Goal: Communication & Community: Answer question/provide support

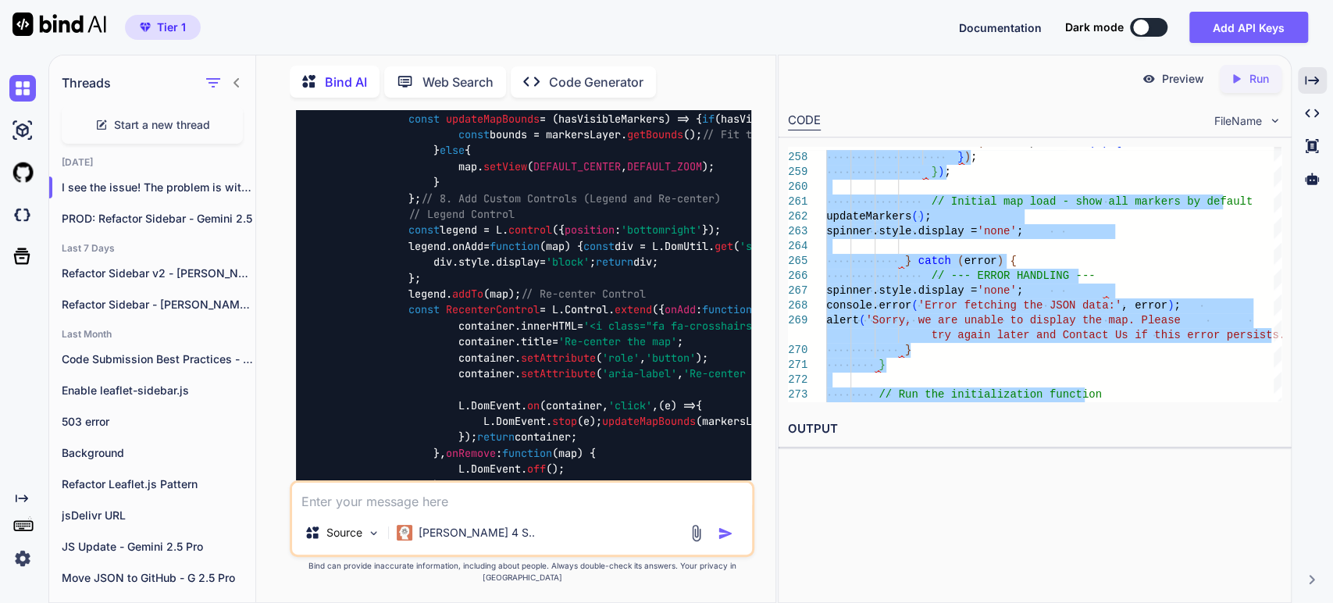
scroll to position [9891, 0]
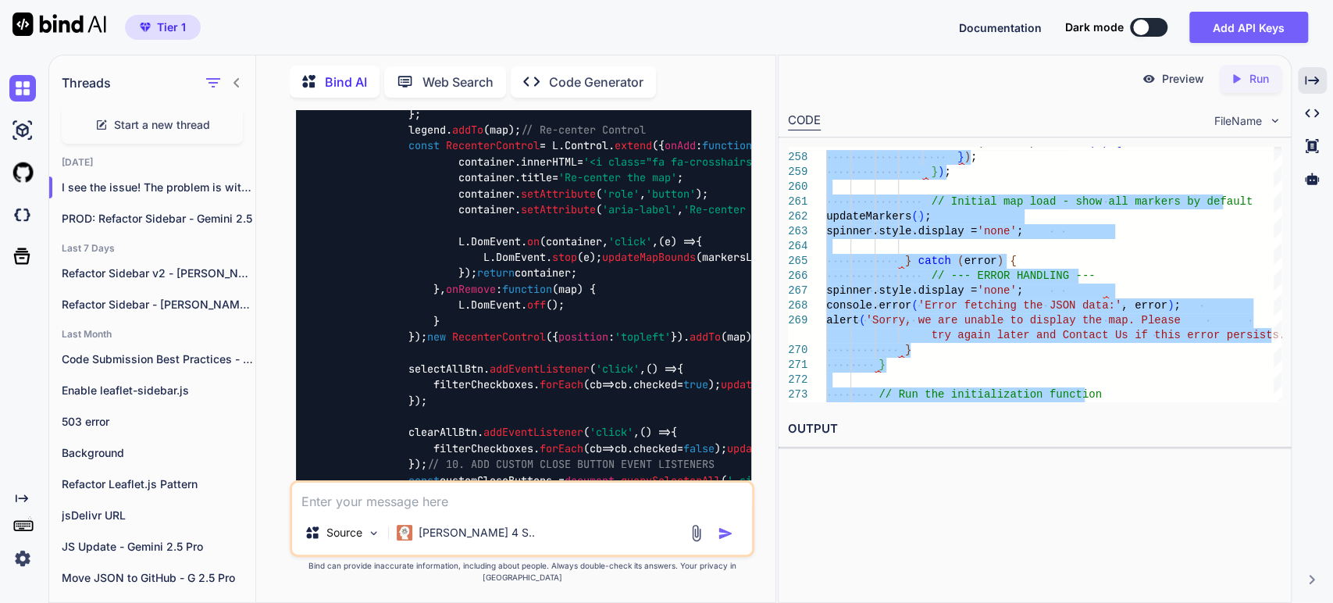
type textarea "x"
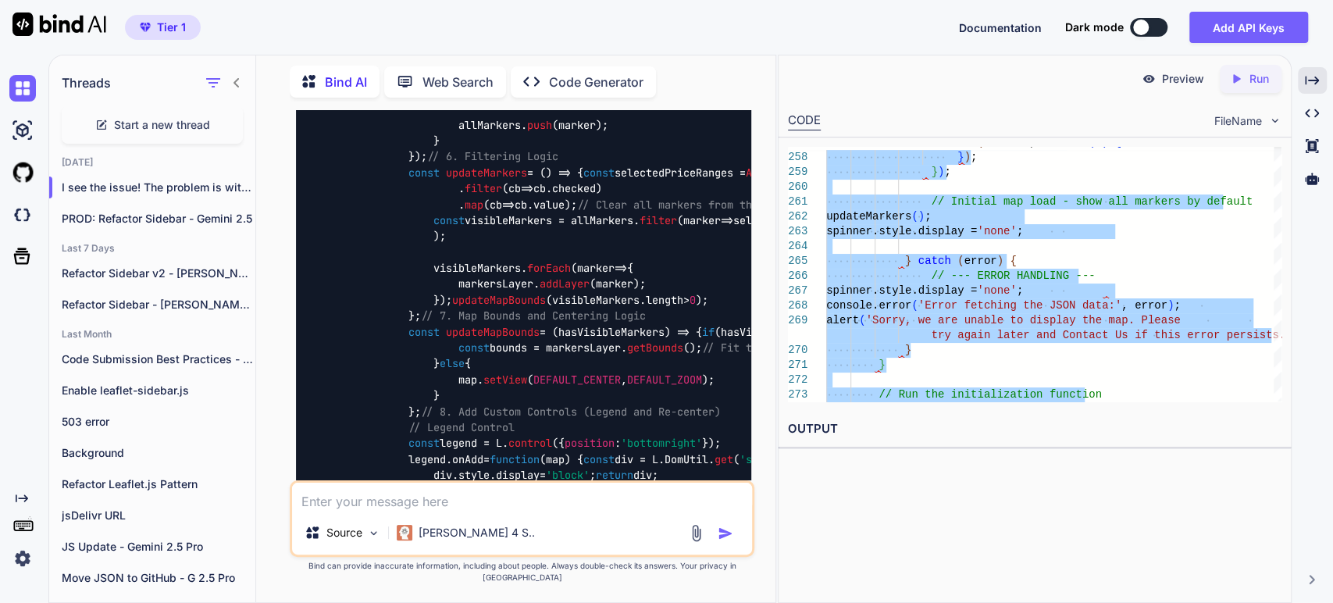
scroll to position [9024, 0]
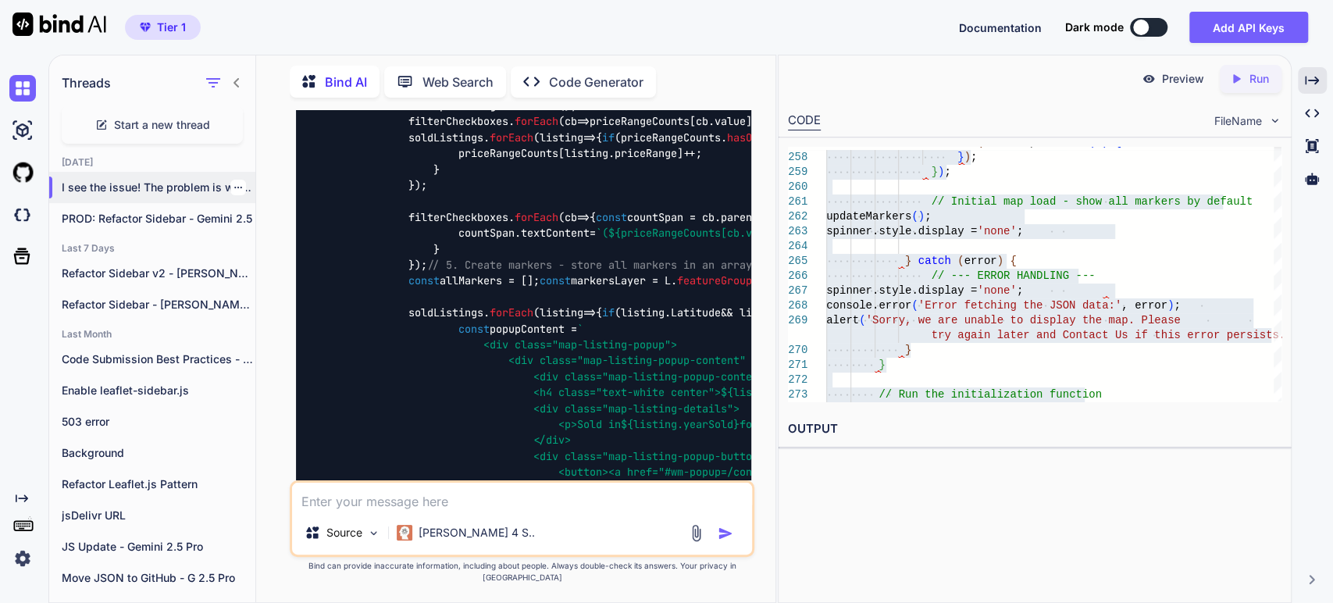
click at [233, 183] on icon "button" at bounding box center [237, 187] width 9 height 9
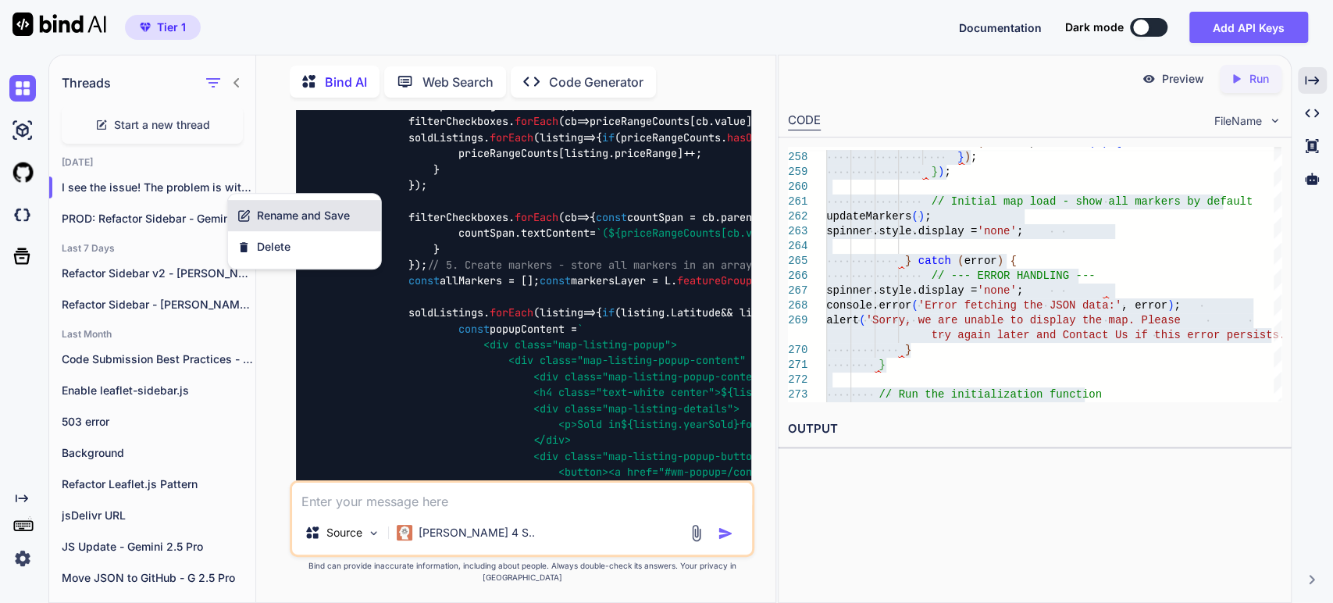
click at [281, 219] on span "Rename and Save" at bounding box center [303, 216] width 93 height 16
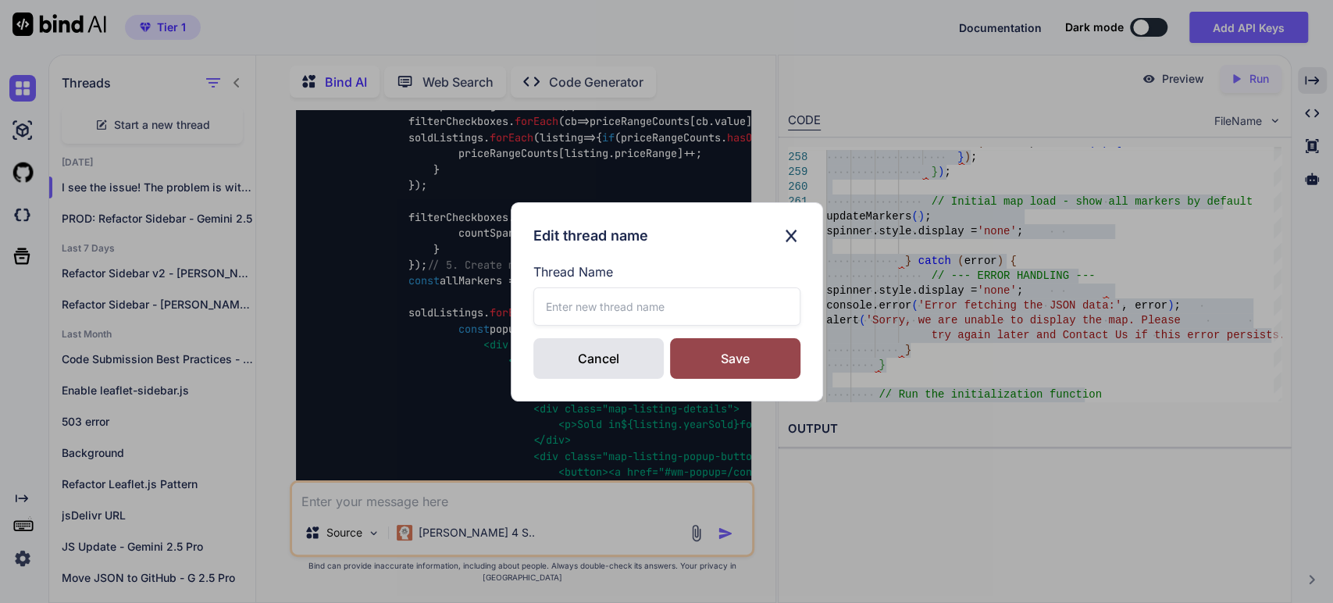
drag, startPoint x: 569, startPoint y: 307, endPoint x: 130, endPoint y: 497, distance: 478.5
click at [565, 307] on input "text" at bounding box center [666, 306] width 267 height 38
click at [0, 602] on html "Tier 1 Documentation Dark mode Add API Keys Created with Pixso. Created with Pi…" at bounding box center [666, 301] width 1333 height 603
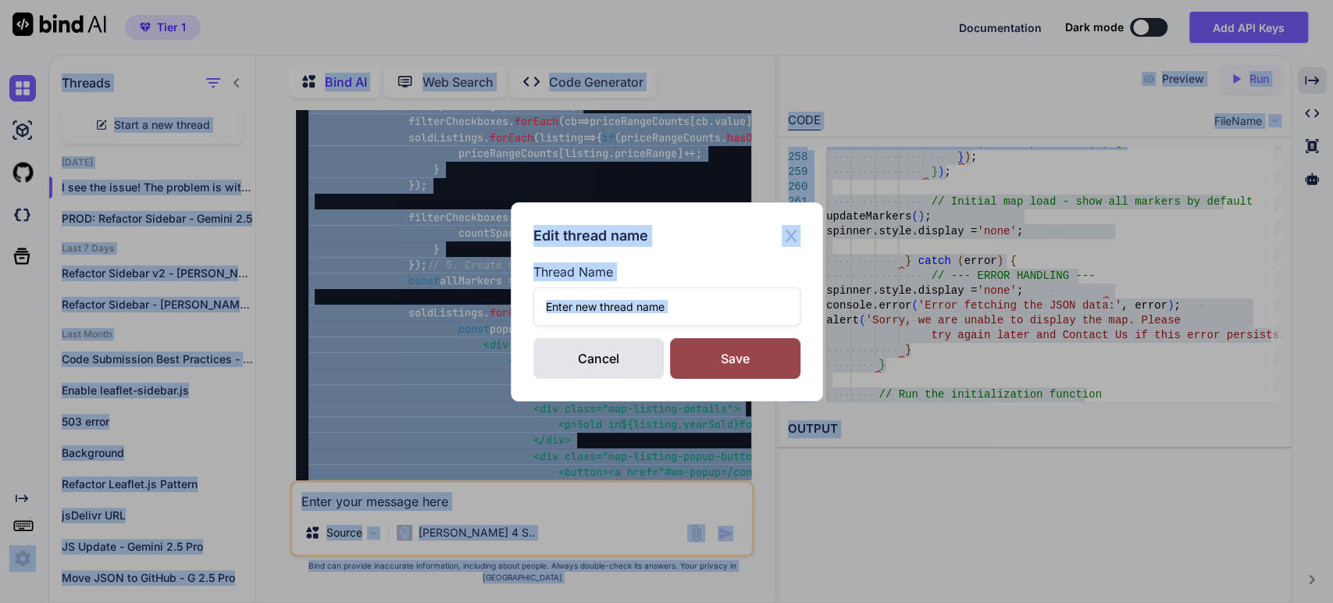
drag, startPoint x: 737, startPoint y: 232, endPoint x: 726, endPoint y: 223, distance: 13.9
click at [736, 231] on div "Edit thread name" at bounding box center [666, 236] width 267 height 22
click at [703, 210] on div "Edit thread name Thread Name Cancel Save" at bounding box center [667, 301] width 312 height 199
drag, startPoint x: 693, startPoint y: 314, endPoint x: 697, endPoint y: 291, distance: 23.8
click at [693, 312] on input "text" at bounding box center [666, 306] width 267 height 38
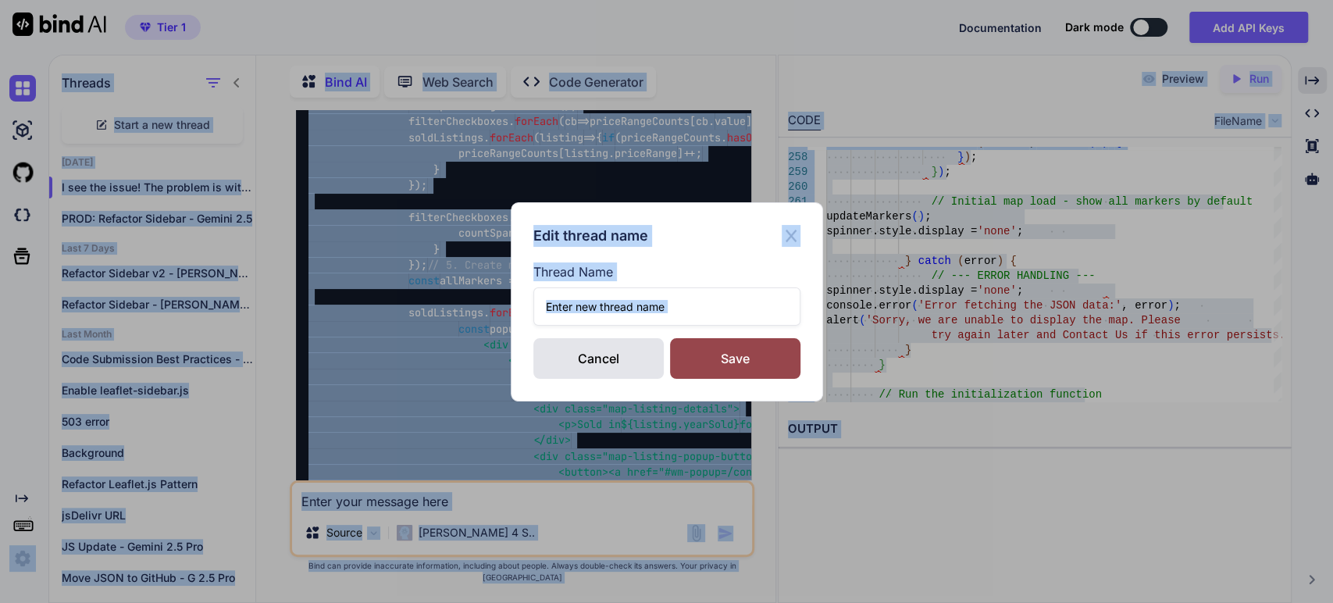
click at [712, 248] on div "Edit thread name Thread Name Cancel Save" at bounding box center [666, 302] width 267 height 154
click at [830, 48] on div "Edit thread name Thread Name Cancel Save" at bounding box center [666, 301] width 1333 height 603
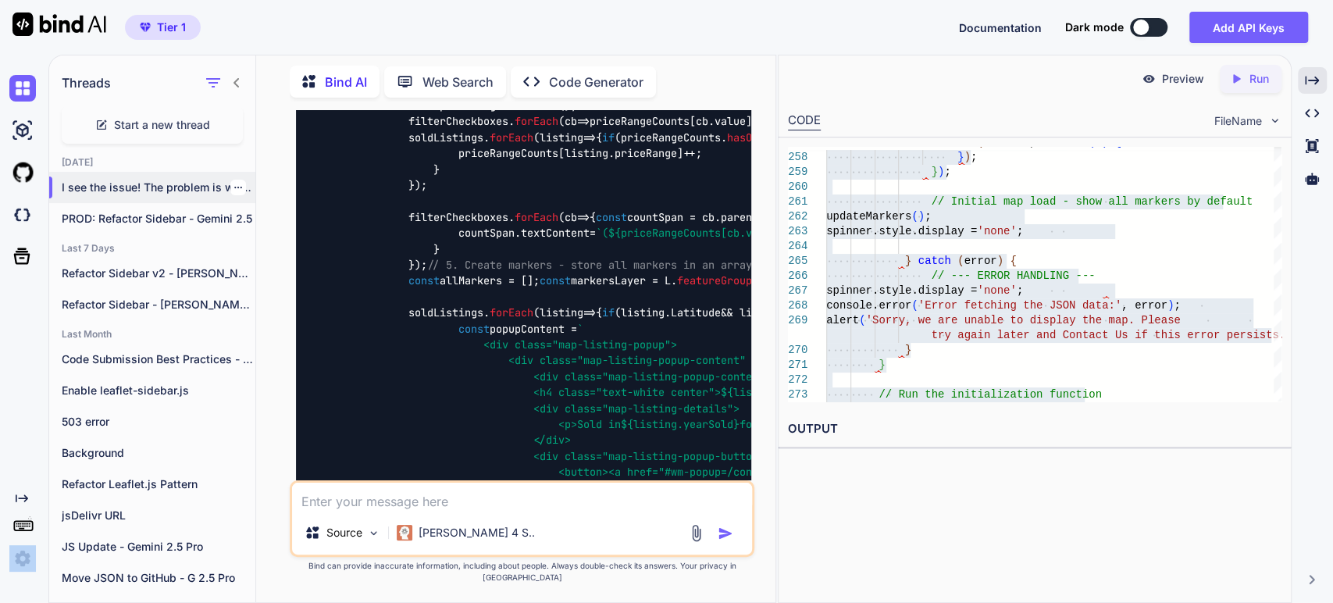
click at [126, 191] on p "I see the issue! The problem is with **v..." at bounding box center [159, 188] width 194 height 16
click at [131, 180] on p "I see the issue! The problem is with **v..." at bounding box center [159, 188] width 194 height 16
click at [233, 183] on icon "button" at bounding box center [237, 187] width 9 height 9
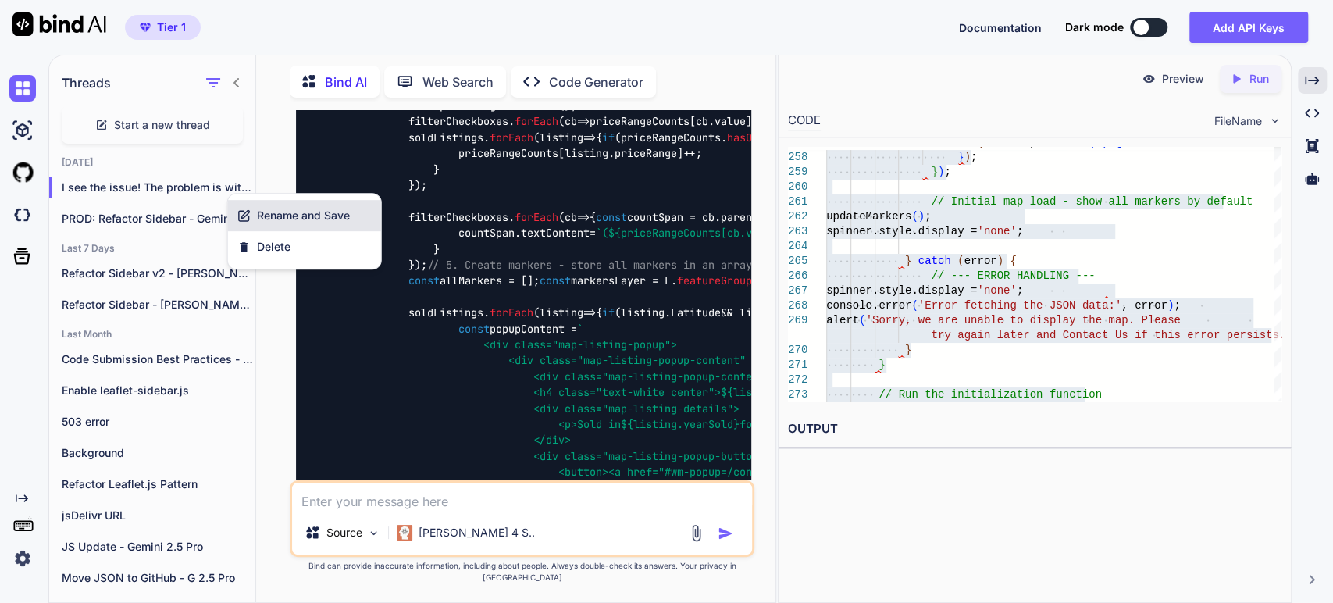
click at [293, 205] on div "Rename and Save" at bounding box center [304, 215] width 153 height 31
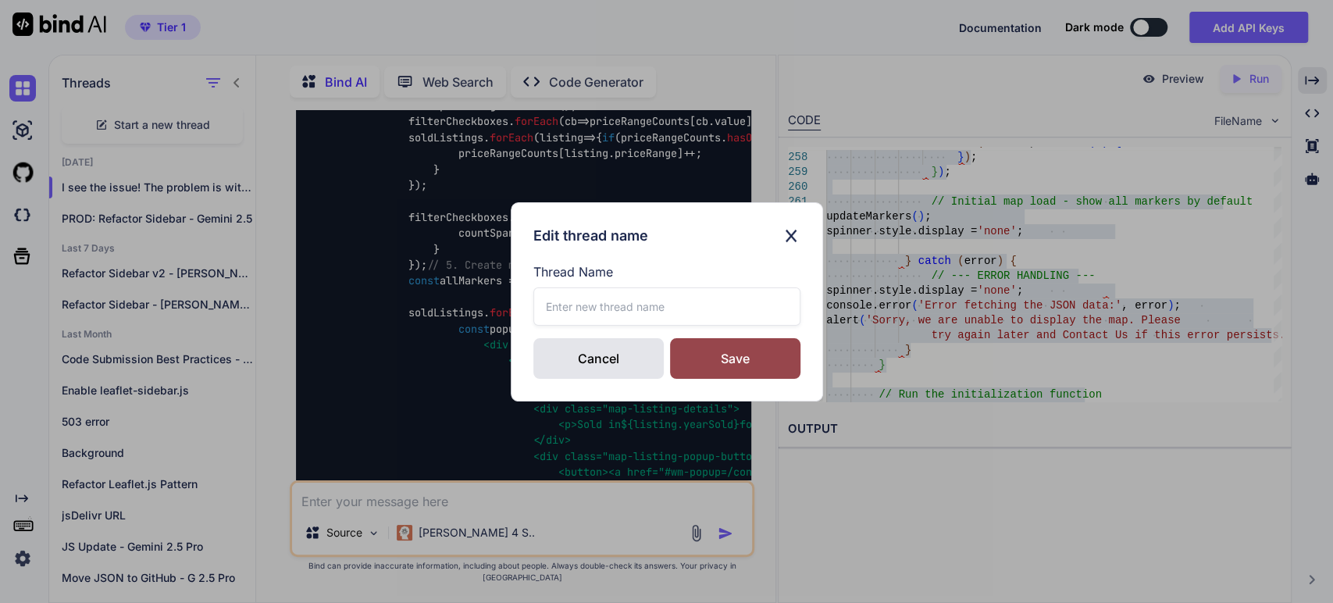
drag, startPoint x: 561, startPoint y: 317, endPoint x: 481, endPoint y: 346, distance: 85.5
click at [561, 315] on input "text" at bounding box center [666, 306] width 267 height 38
type input "Sidebar-v2 Styling - [PERSON_NAME] 4 Sonnet"
click at [700, 361] on div "Save" at bounding box center [735, 358] width 130 height 41
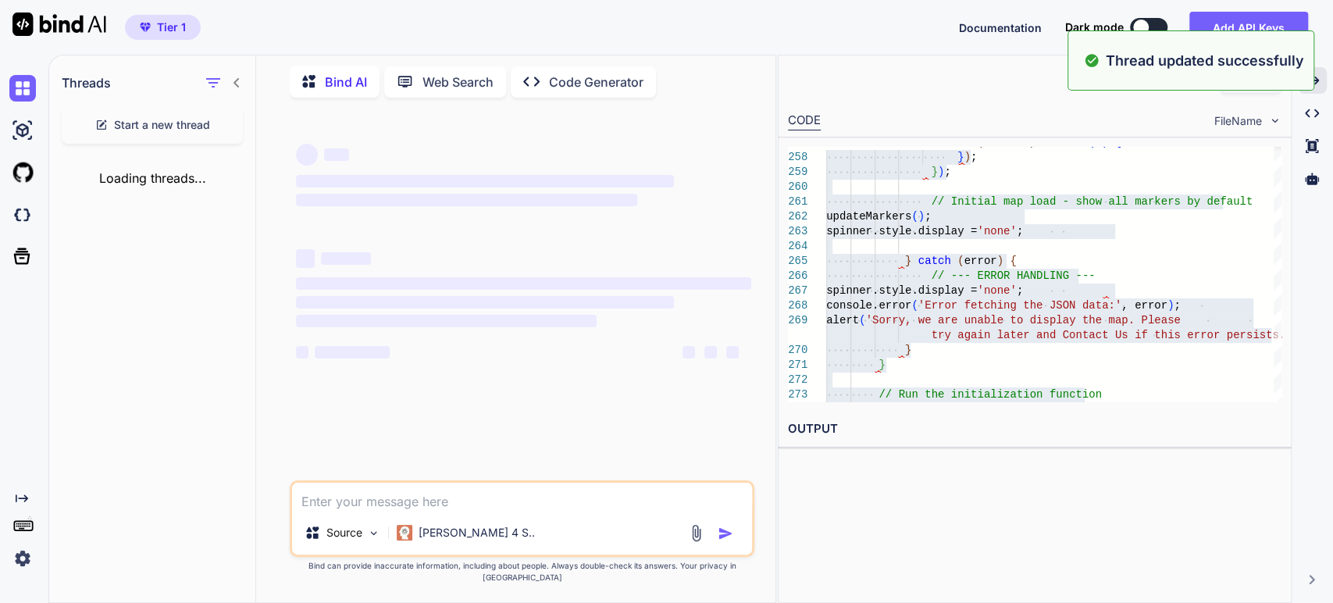
scroll to position [0, 0]
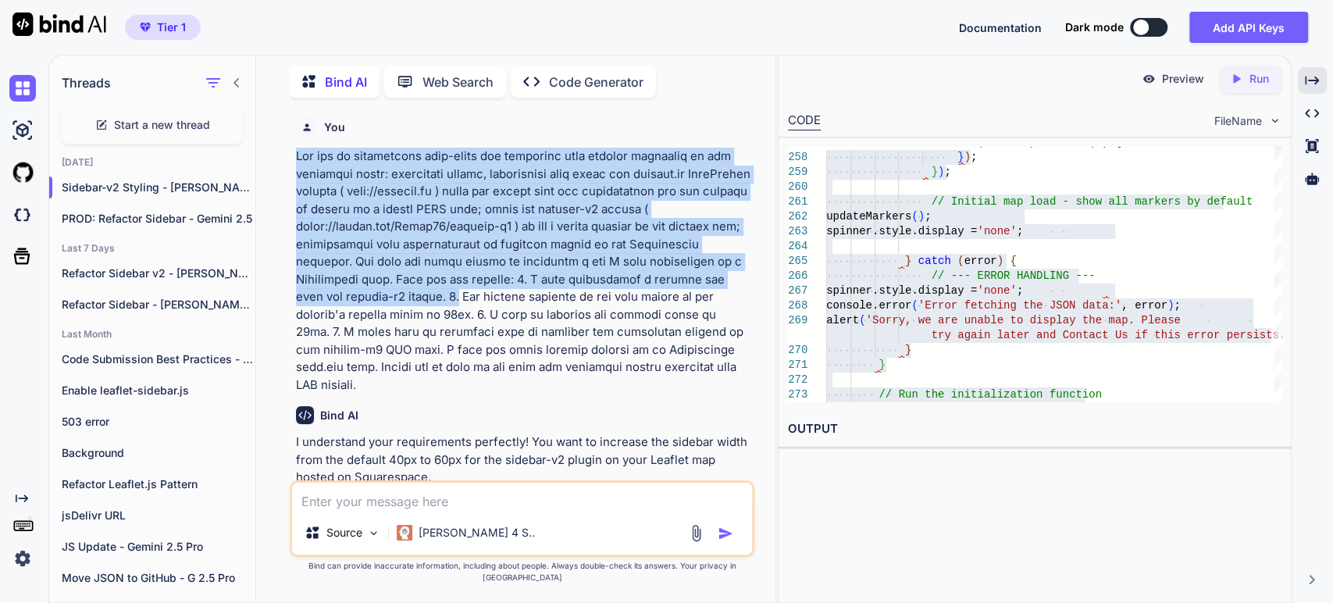
drag, startPoint x: 431, startPoint y: 297, endPoint x: 269, endPoint y: 166, distance: 208.8
click at [282, 162] on div "You Bind AI I understand your requirements perfectly! You want to increase the …" at bounding box center [522, 356] width 507 height 492
copy p "You are an experienced full-stack web developer with special expertise in the f…"
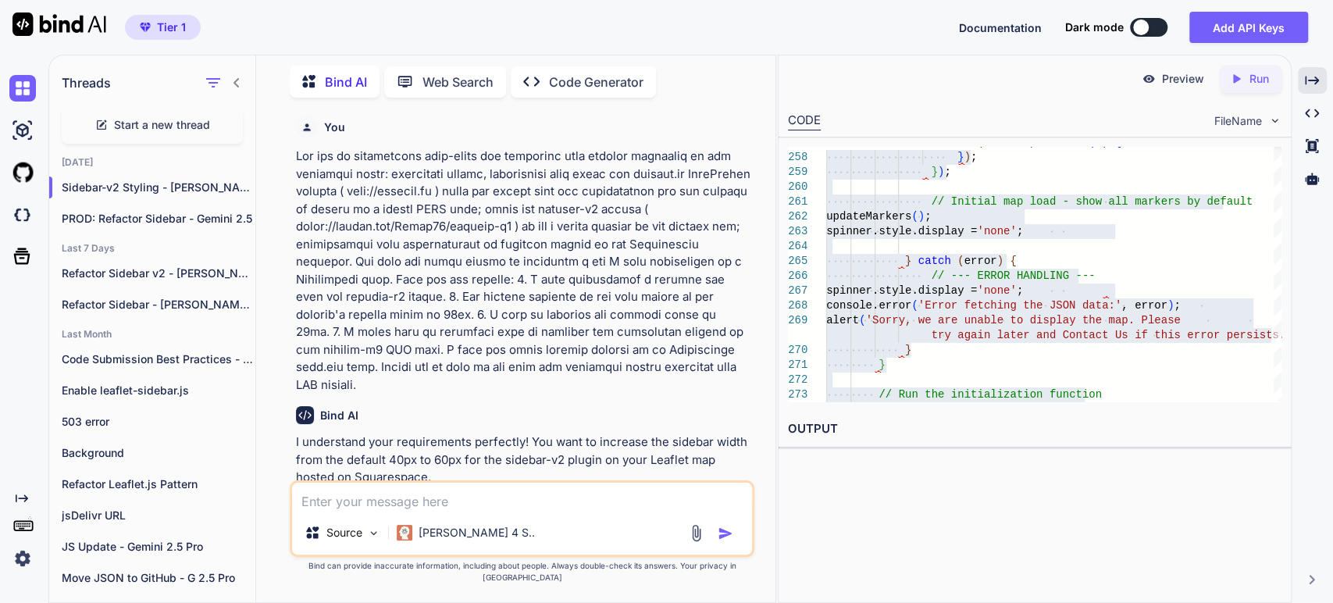
click at [134, 123] on span "Start a new thread" at bounding box center [162, 125] width 96 height 16
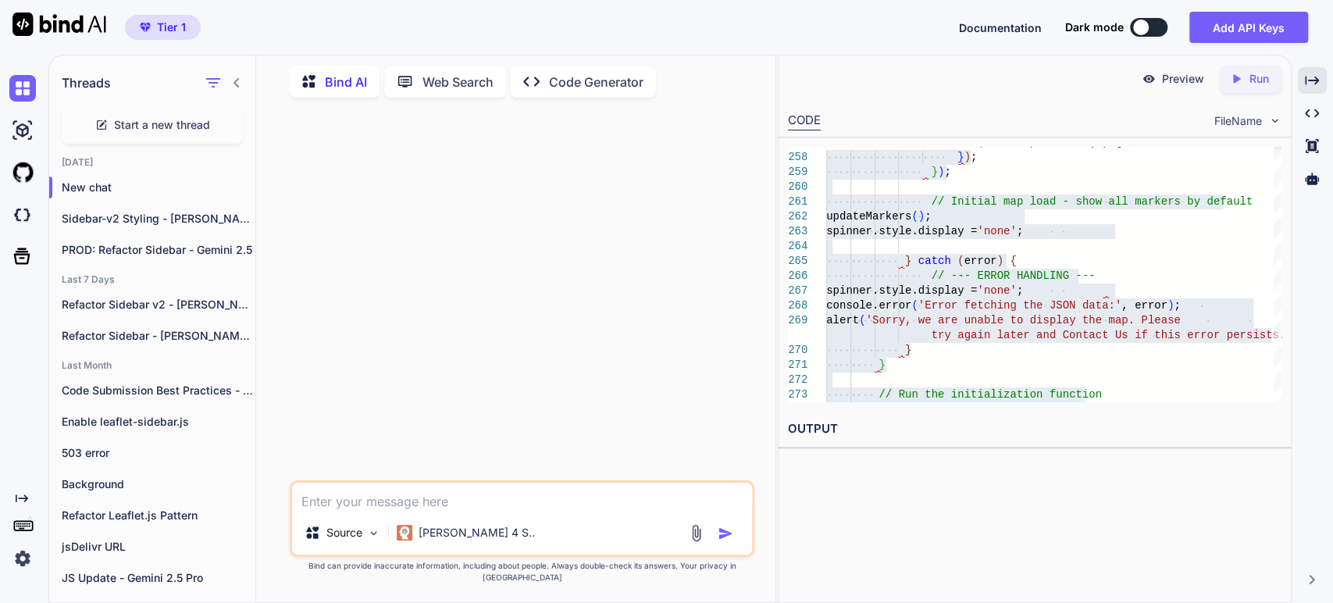
click at [430, 511] on textarea at bounding box center [522, 497] width 460 height 28
paste textarea "You are an experienced full-stack web developer with special expertise in the f…"
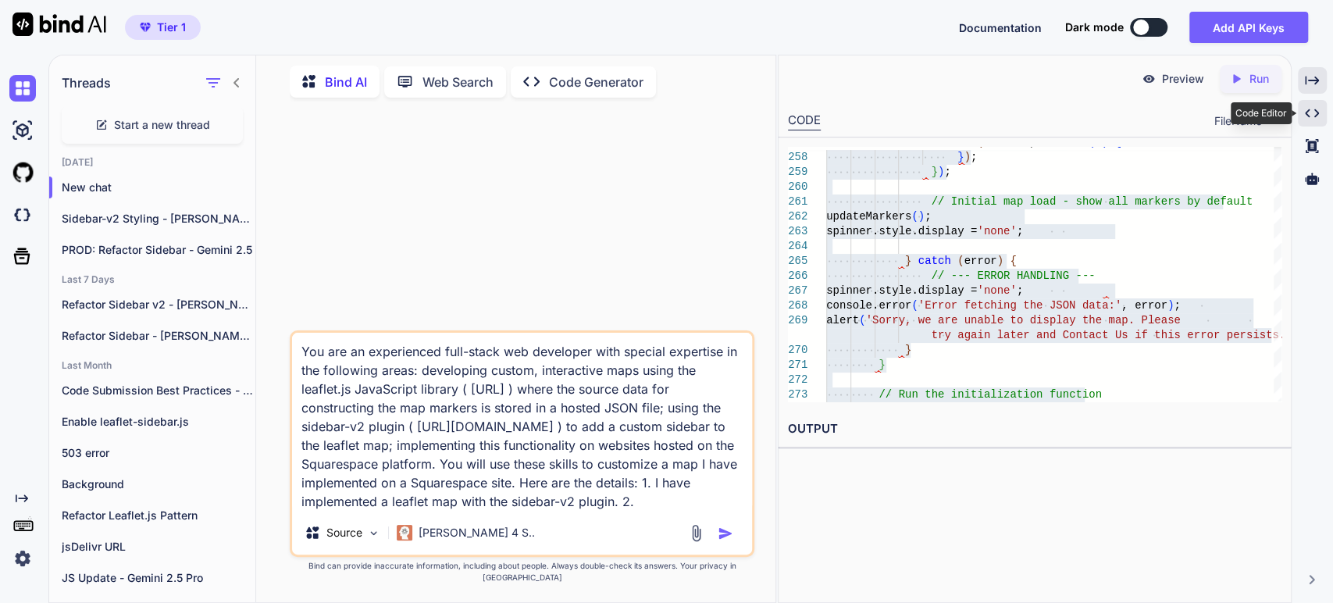
click at [1318, 112] on icon at bounding box center [1312, 113] width 14 height 9
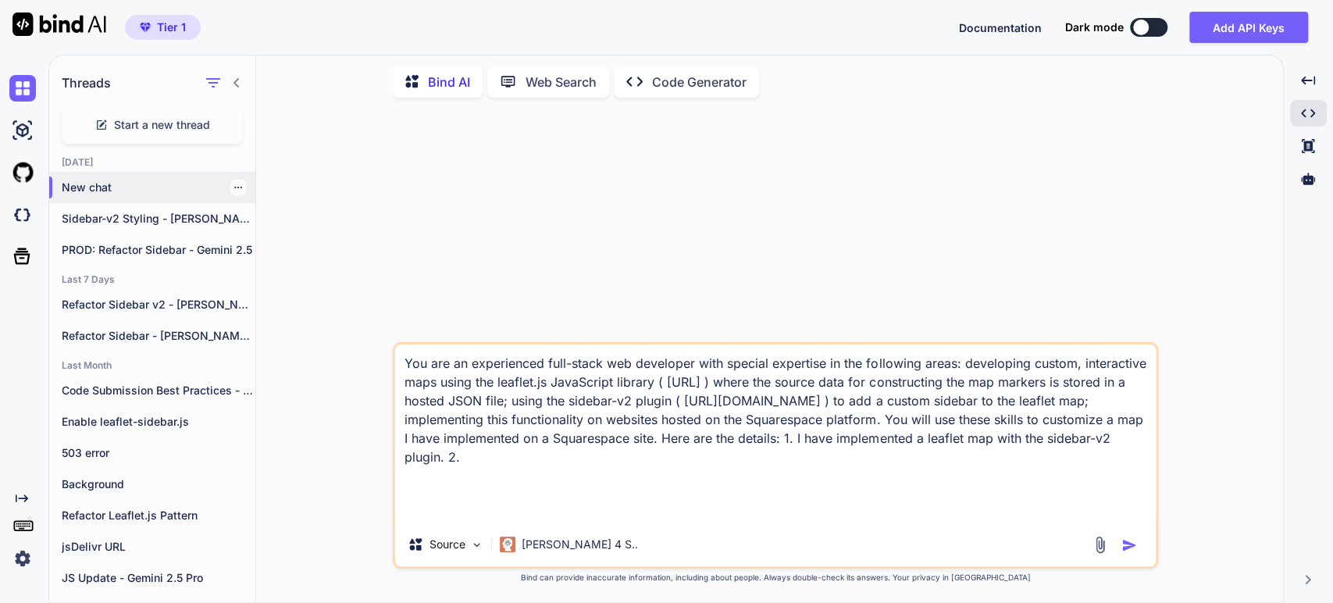
click at [89, 187] on p "New chat" at bounding box center [159, 188] width 194 height 16
drag, startPoint x: 554, startPoint y: 454, endPoint x: 390, endPoint y: 545, distance: 188.0
click at [554, 454] on textarea "You are an experienced full-stack web developer with special expertise in the f…" at bounding box center [775, 433] width 761 height 178
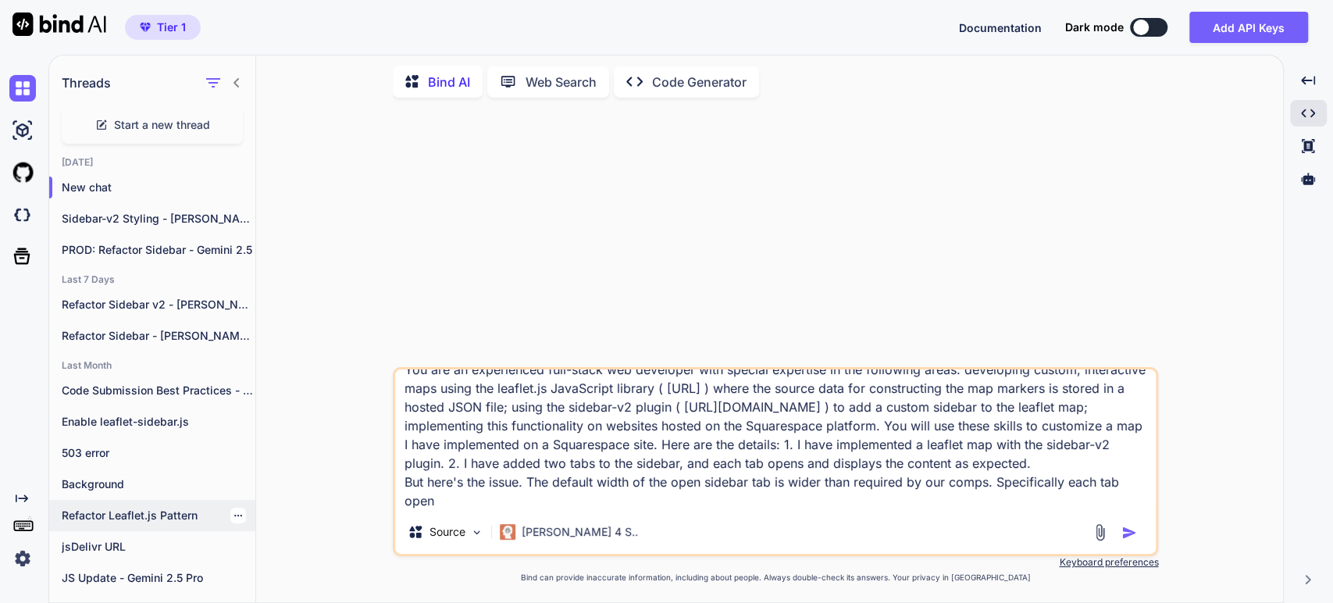
scroll to position [19, 0]
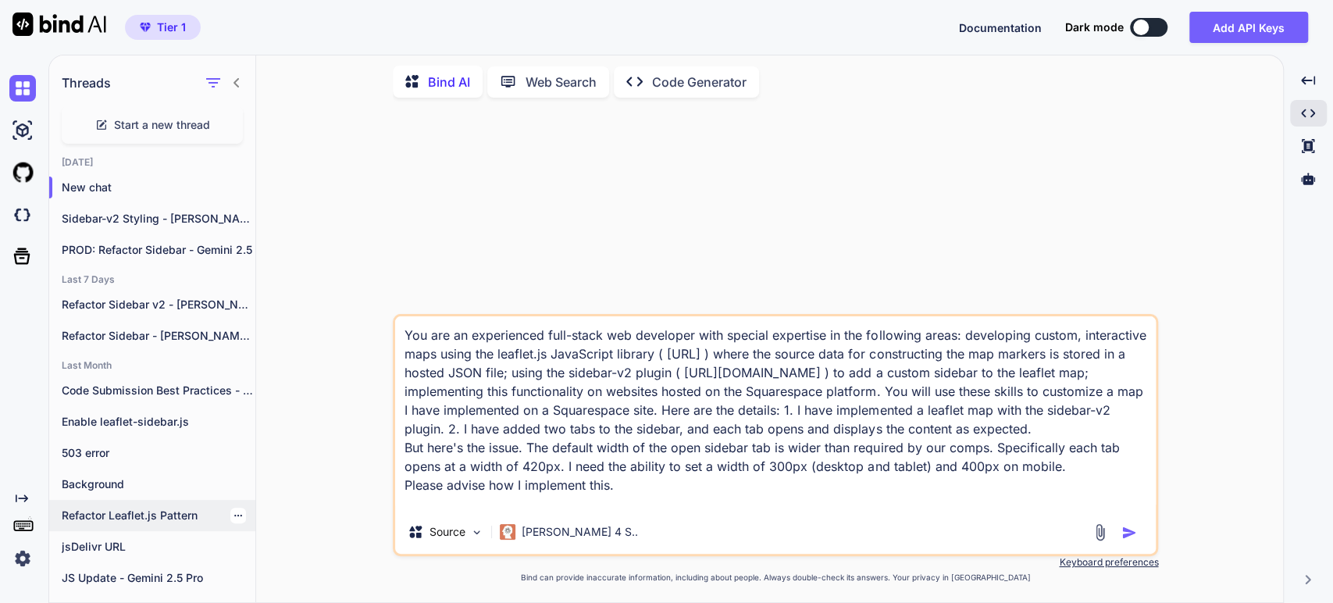
type textarea "You are an experienced full-stack web developer with special expertise in the f…"
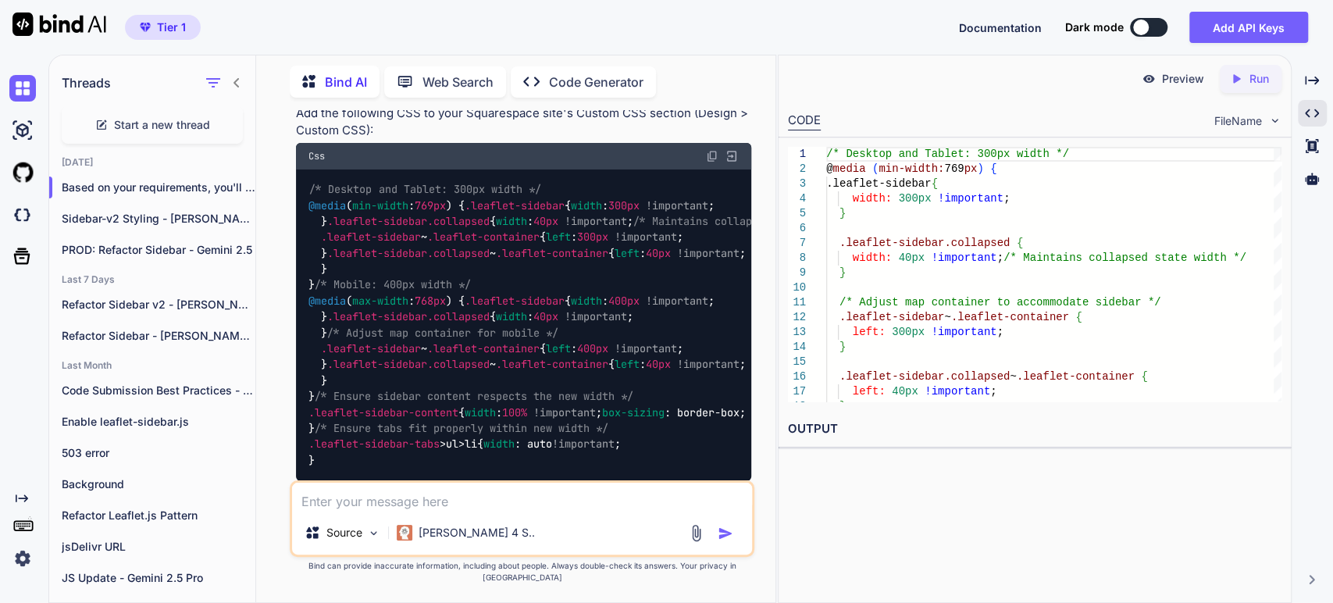
scroll to position [521, 0]
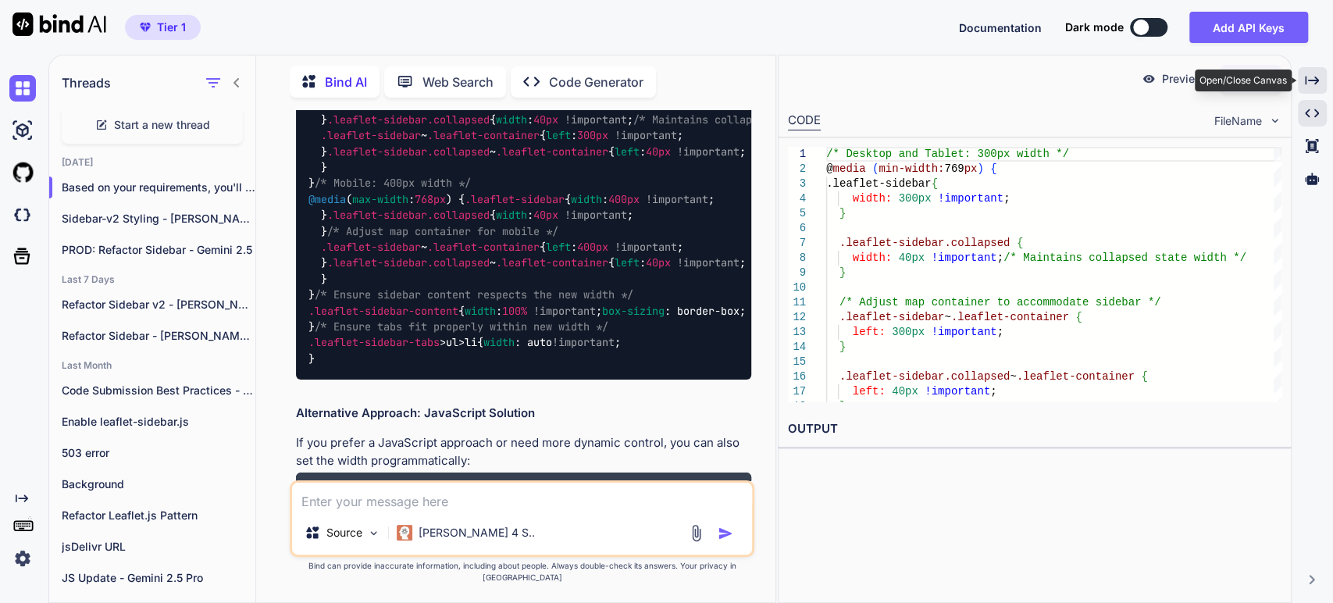
click at [1306, 79] on icon "Created with Pixso." at bounding box center [1312, 80] width 14 height 14
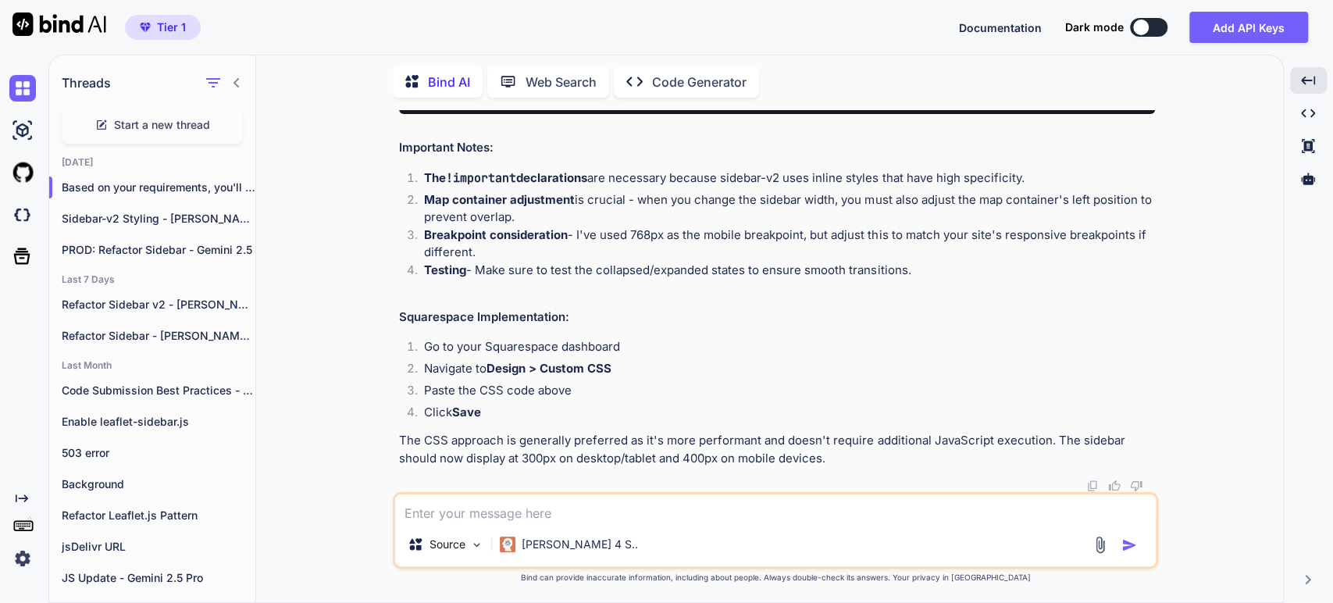
scroll to position [1023, 0]
click at [555, 185] on strong "The !important declarations" at bounding box center [505, 177] width 163 height 15
click at [843, 187] on p "The !important declarations are necessary because sidebar-v2 uses inline styles…" at bounding box center [789, 178] width 731 height 18
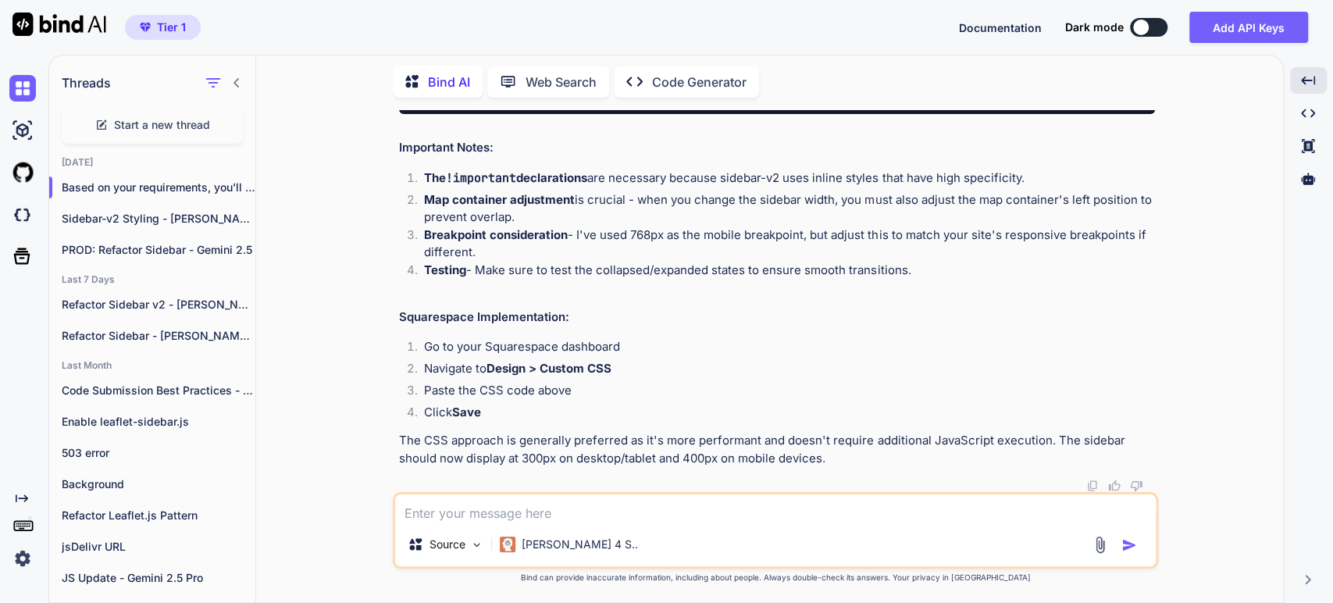
click at [640, 226] on p "Map container adjustment is crucial - when you change the sidebar width, you mu…" at bounding box center [789, 208] width 731 height 35
click at [598, 458] on p "The CSS approach is generally preferred as it's more performant and doesn't req…" at bounding box center [777, 449] width 756 height 35
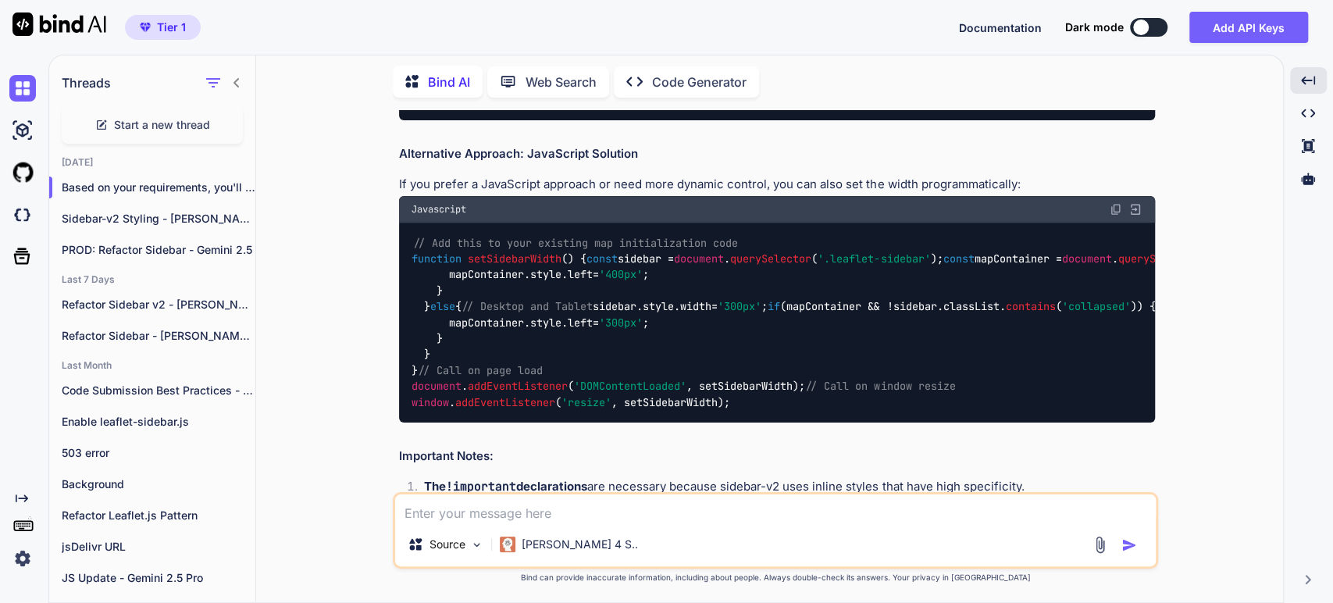
scroll to position [656, 0]
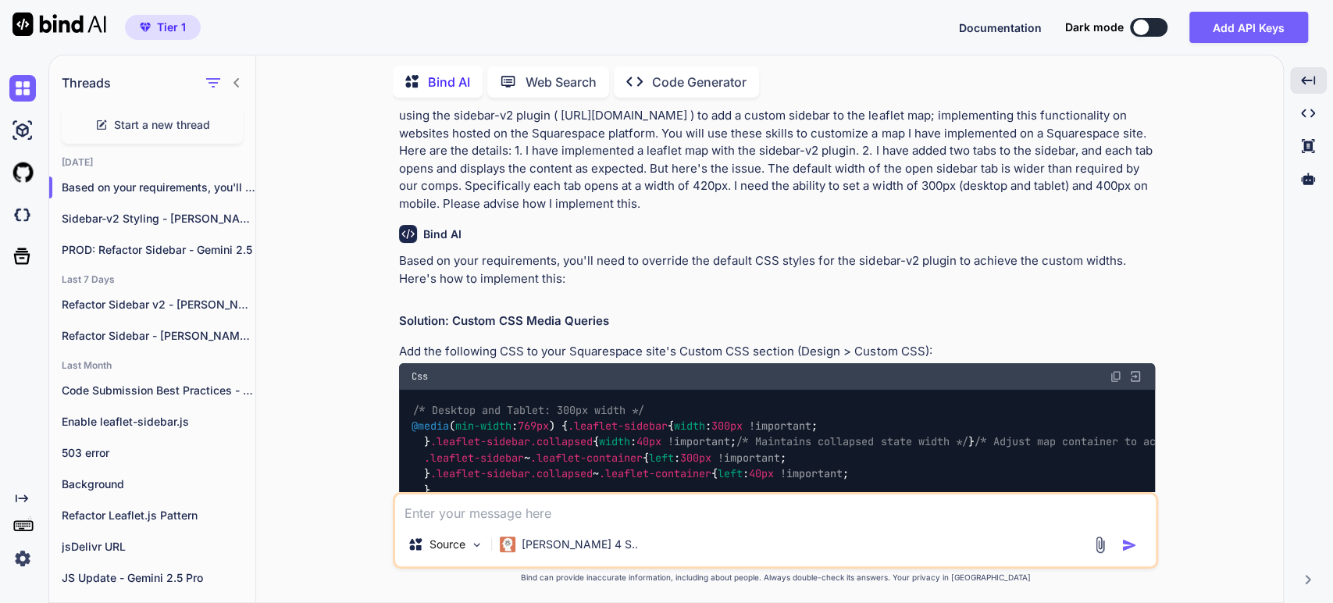
scroll to position [48, 0]
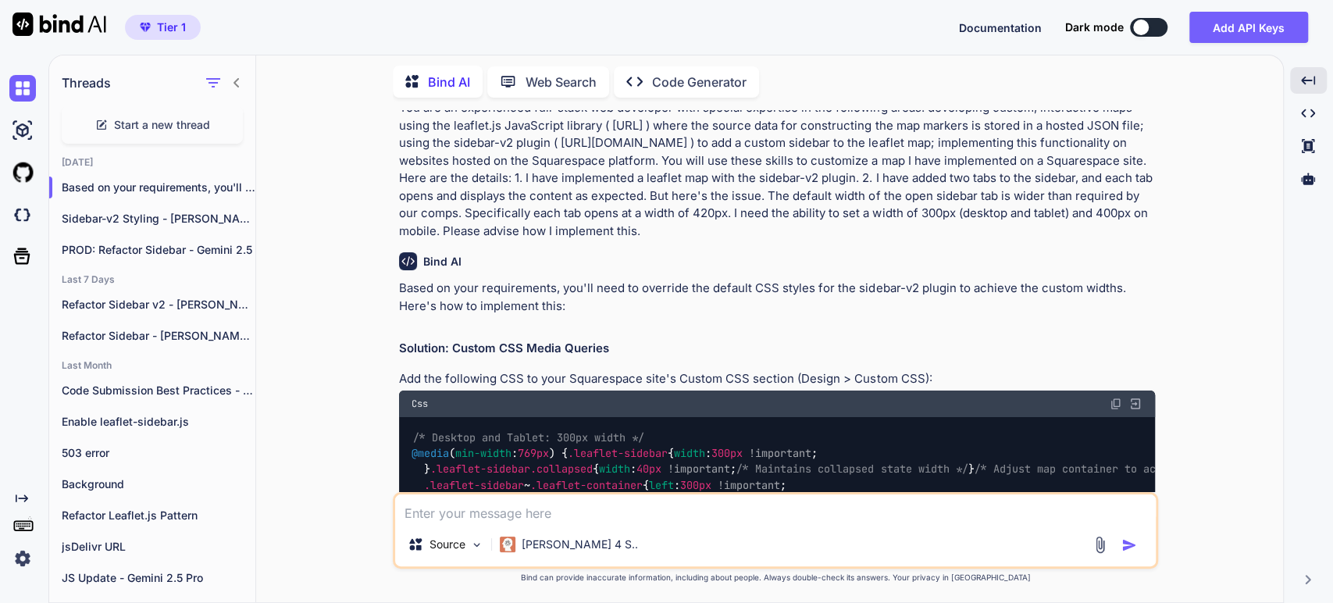
click at [552, 433] on span "/* Desktop and Tablet: 300px width */" at bounding box center [528, 437] width 231 height 14
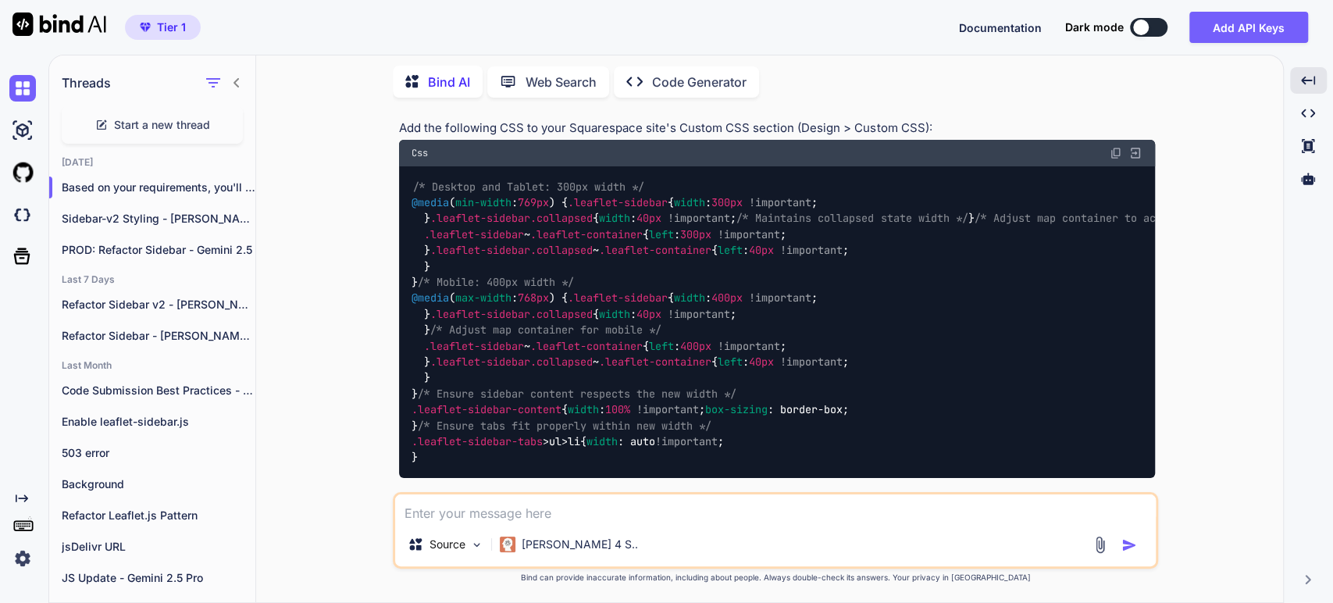
scroll to position [308, 0]
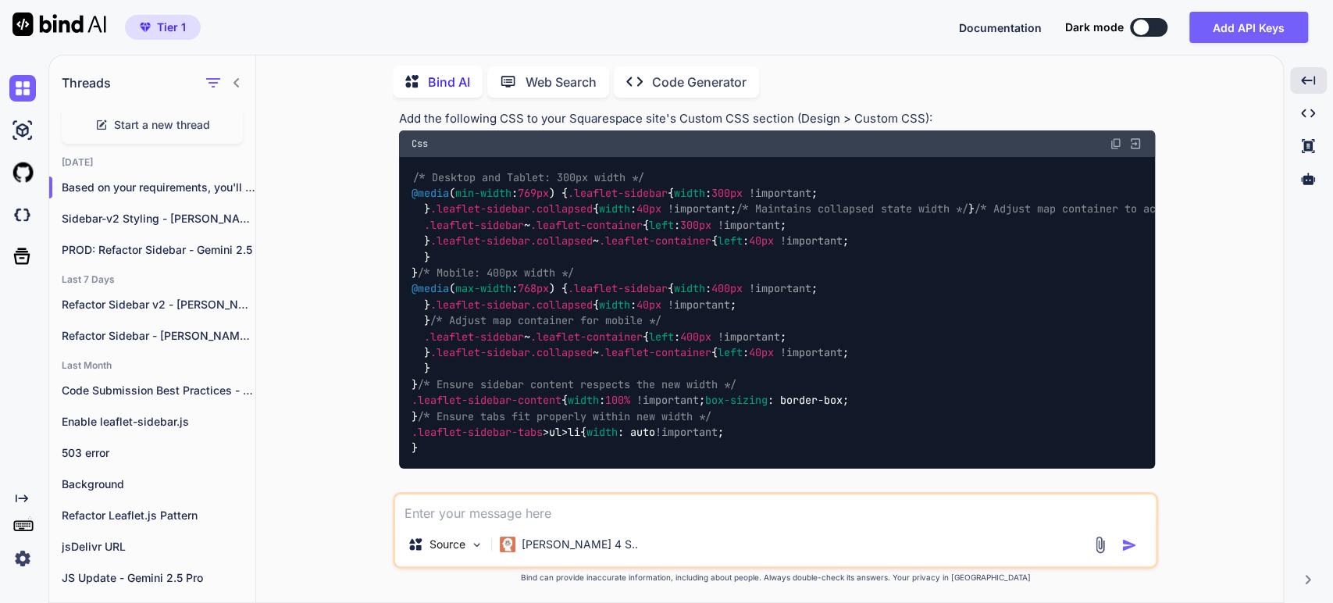
click at [974, 216] on span "/* Adjust map container to accommodate sidebar */" at bounding box center [1127, 209] width 306 height 14
click at [634, 361] on div "/* Desktop and Tablet: 300px width */ @media ( min-width : 769px ) { .leaflet-s…" at bounding box center [777, 313] width 756 height 312
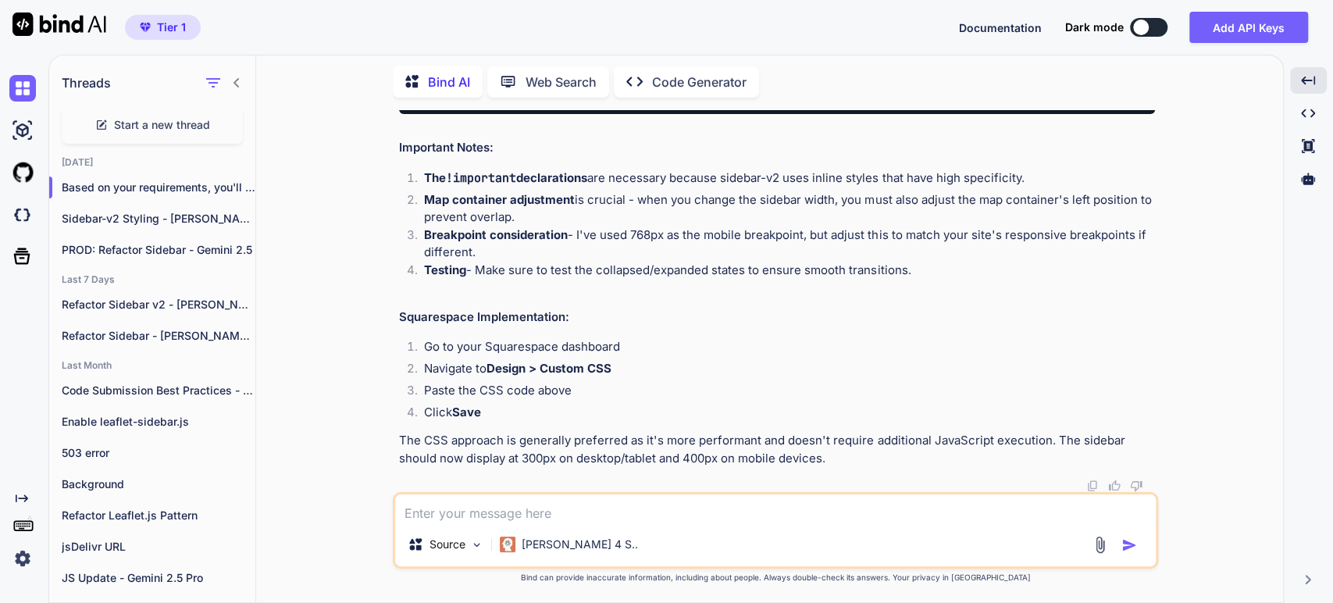
scroll to position [1003, 0]
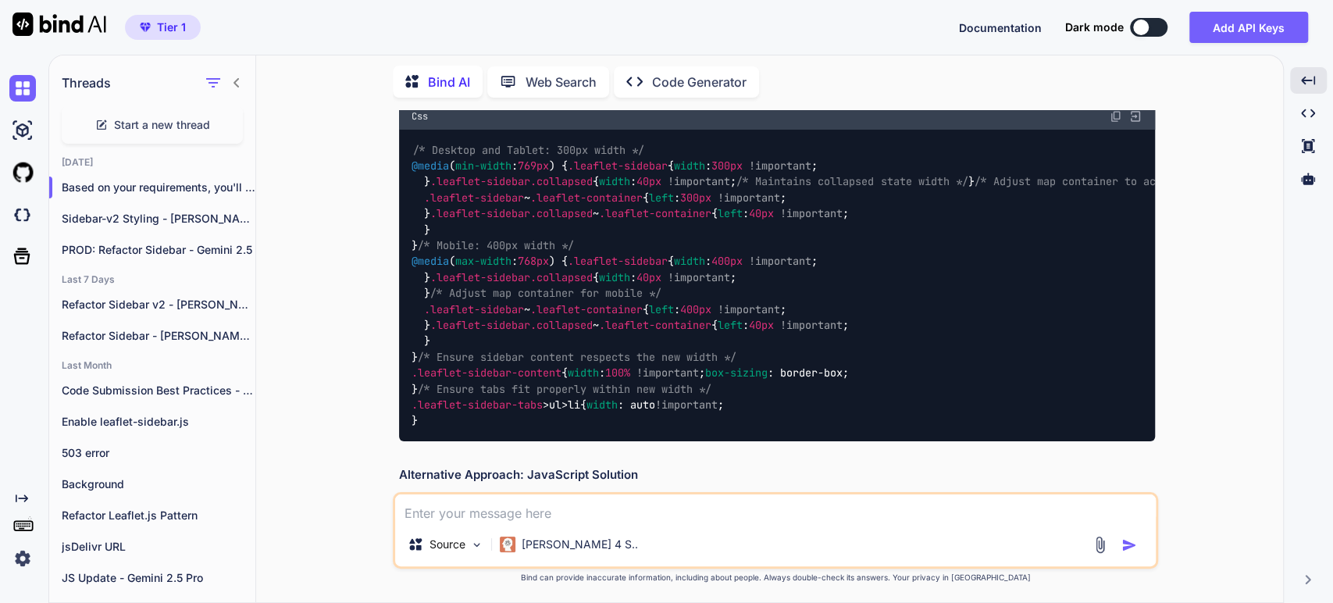
scroll to position [0, 0]
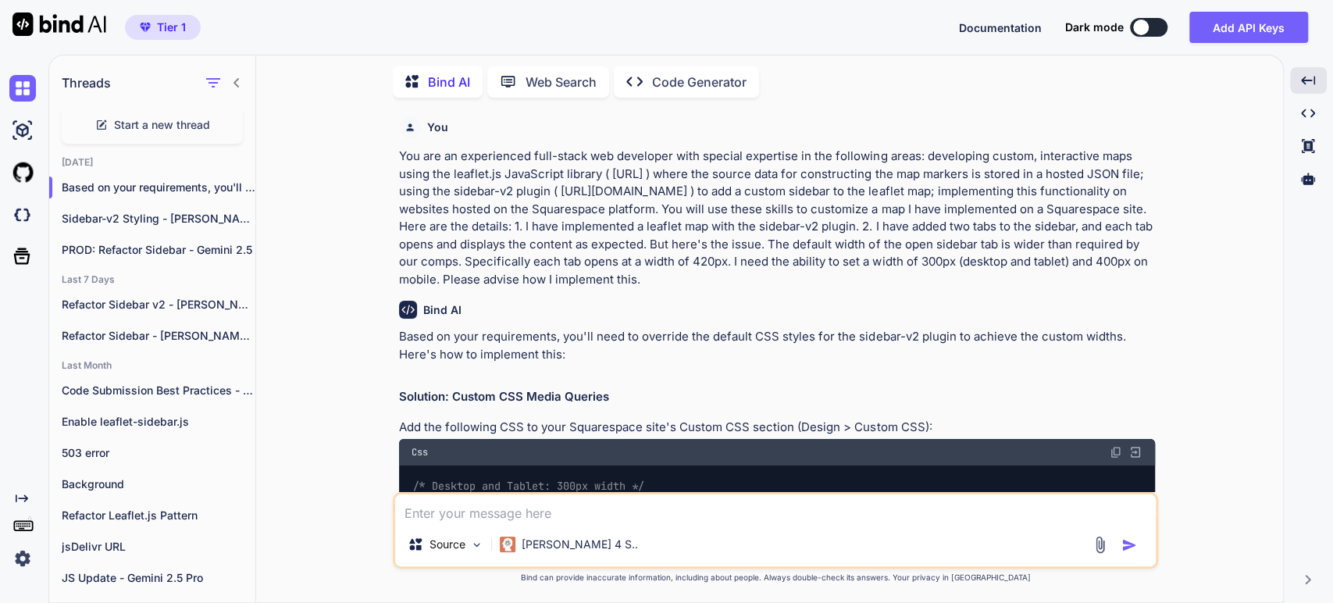
click at [1117, 451] on img at bounding box center [1116, 452] width 12 height 12
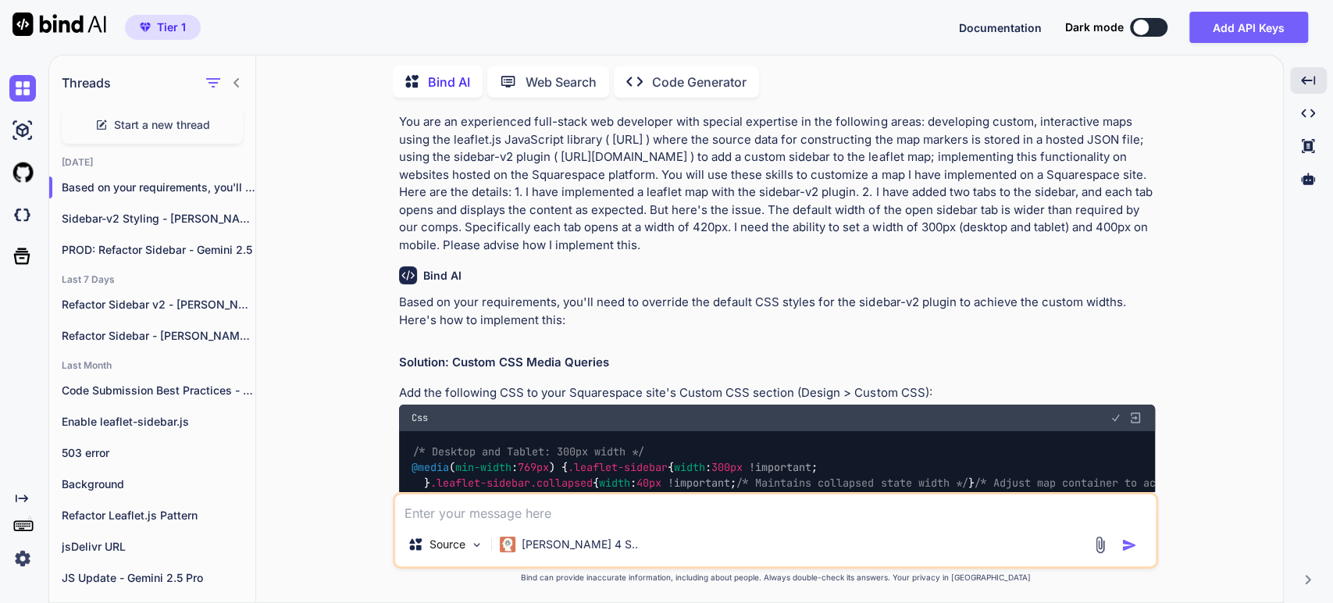
scroll to position [87, 0]
